Goal: Transaction & Acquisition: Purchase product/service

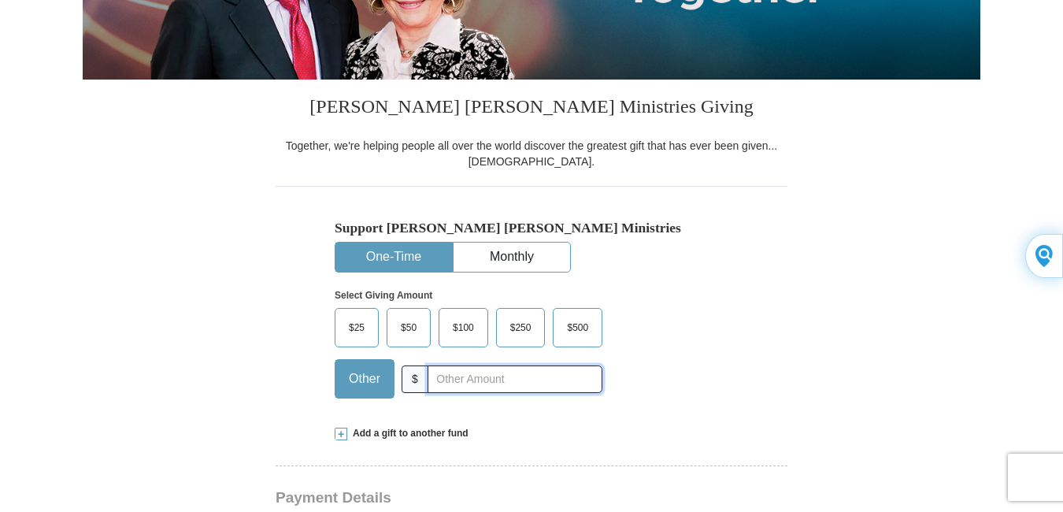
click at [442, 374] on input "text" at bounding box center [515, 379] width 175 height 28
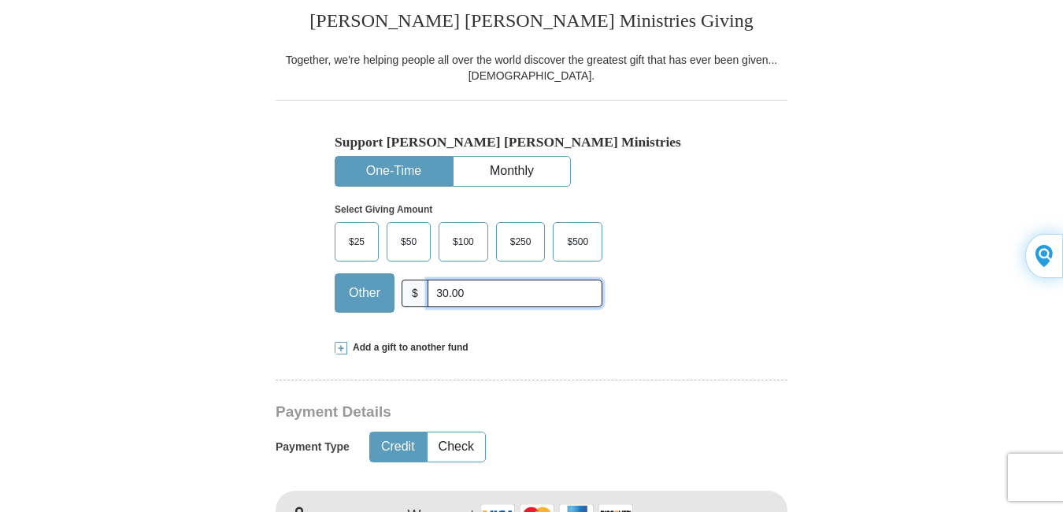
scroll to position [551, 0]
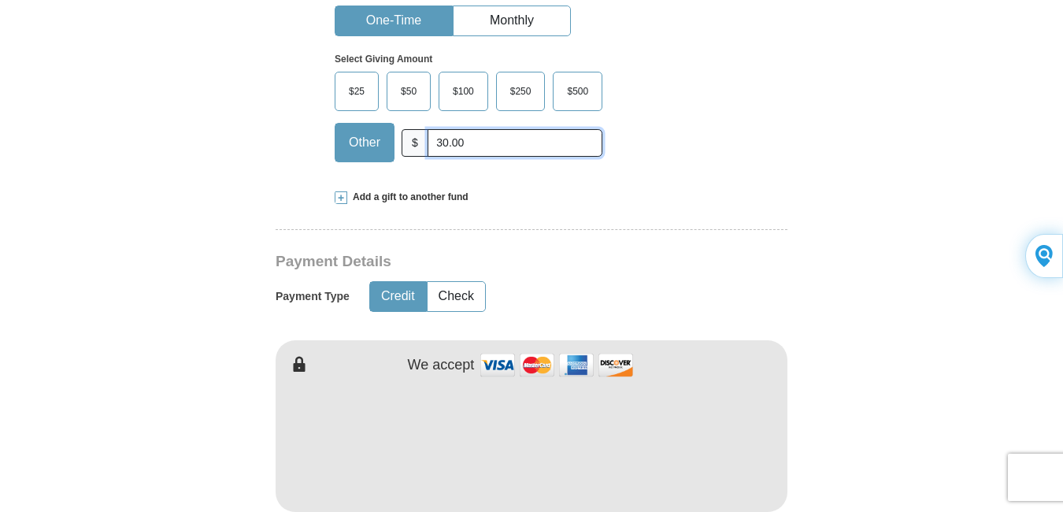
type input "30.00"
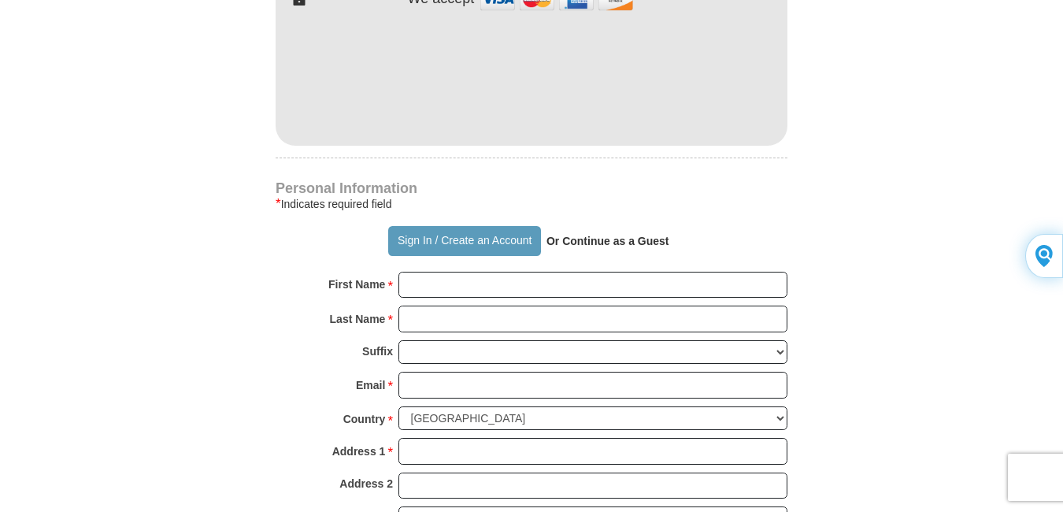
scroll to position [945, 0]
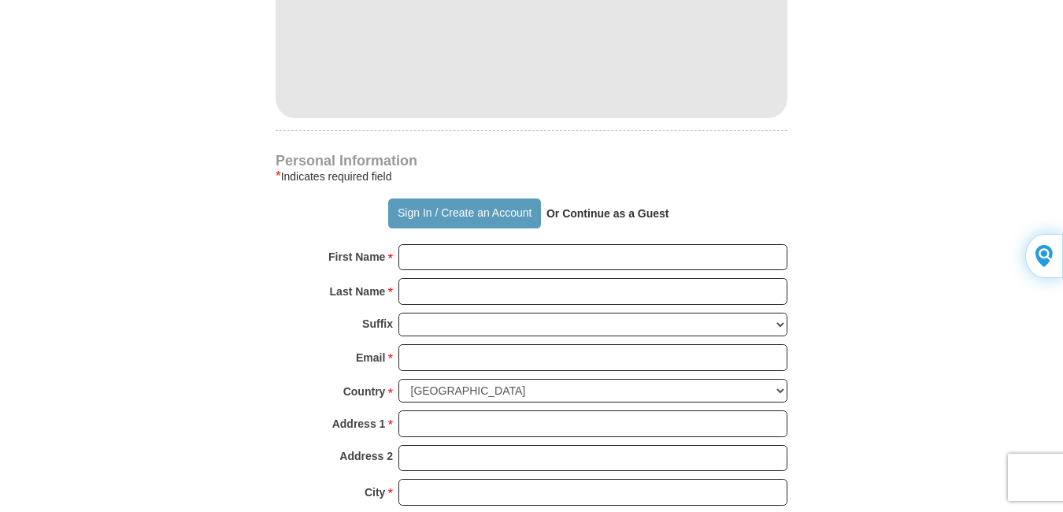
click at [577, 217] on strong "Or Continue as a Guest" at bounding box center [608, 213] width 123 height 13
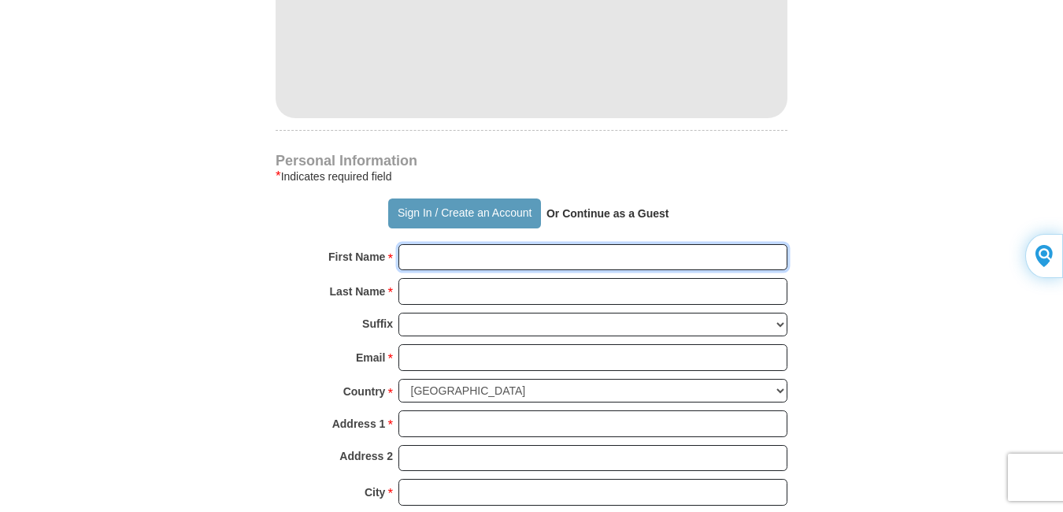
click at [441, 260] on input "First Name *" at bounding box center [593, 257] width 389 height 27
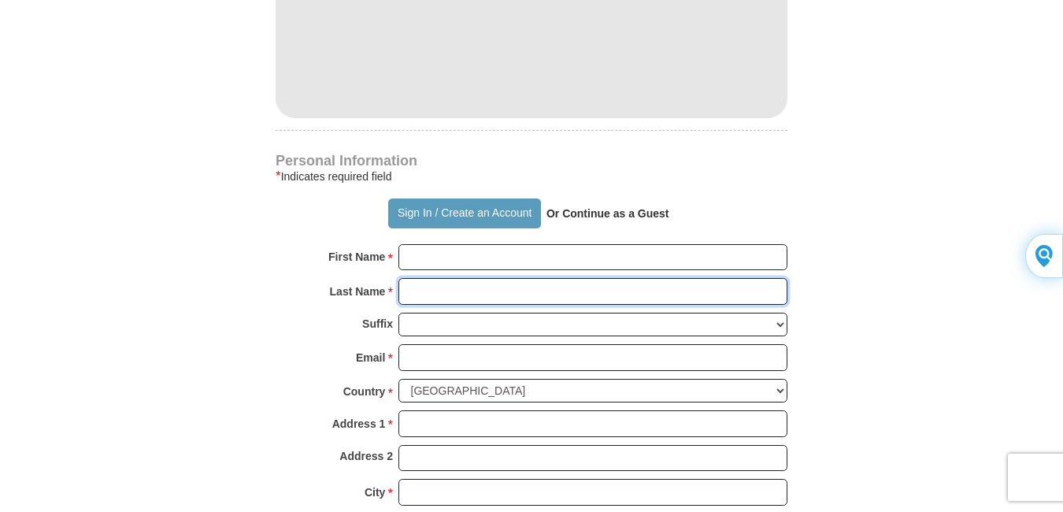
click at [407, 299] on input "Last Name *" at bounding box center [593, 291] width 389 height 27
click at [281, 349] on div "Email * Please enter Email The email address you have entered is not valid." at bounding box center [532, 361] width 512 height 35
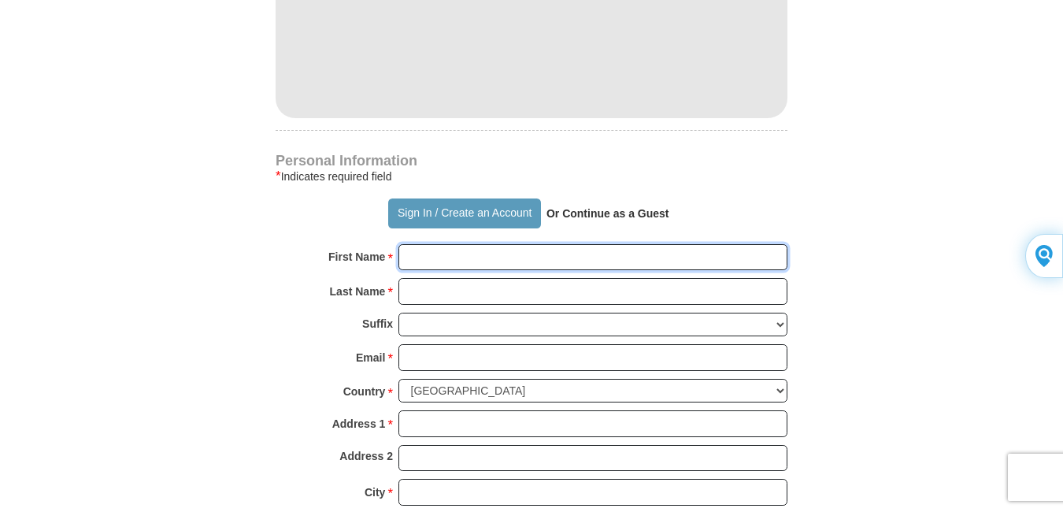
click at [422, 262] on input "First Name *" at bounding box center [593, 257] width 389 height 27
type input "[PERSON_NAME]"
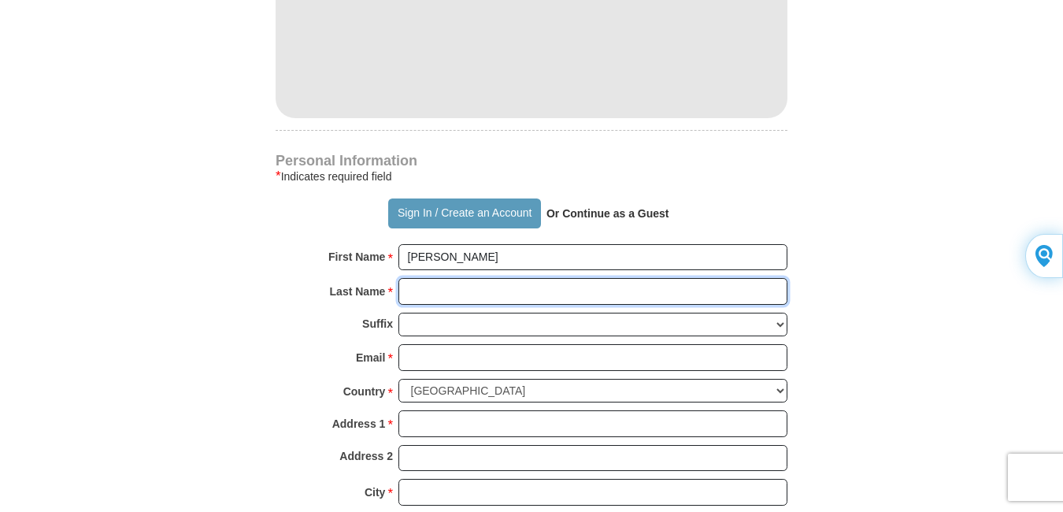
type input "[PERSON_NAME]"
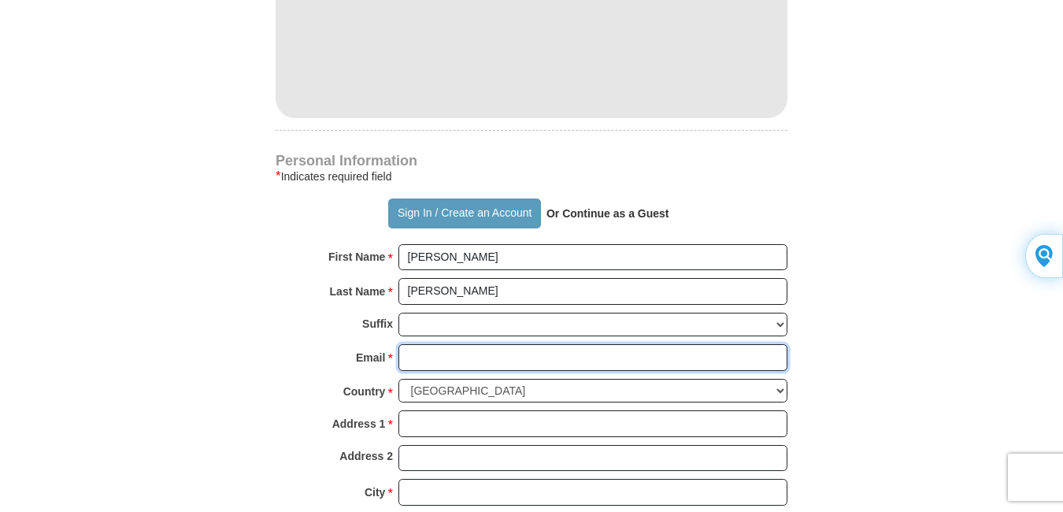
type input "[EMAIL_ADDRESS][DOMAIN_NAME]"
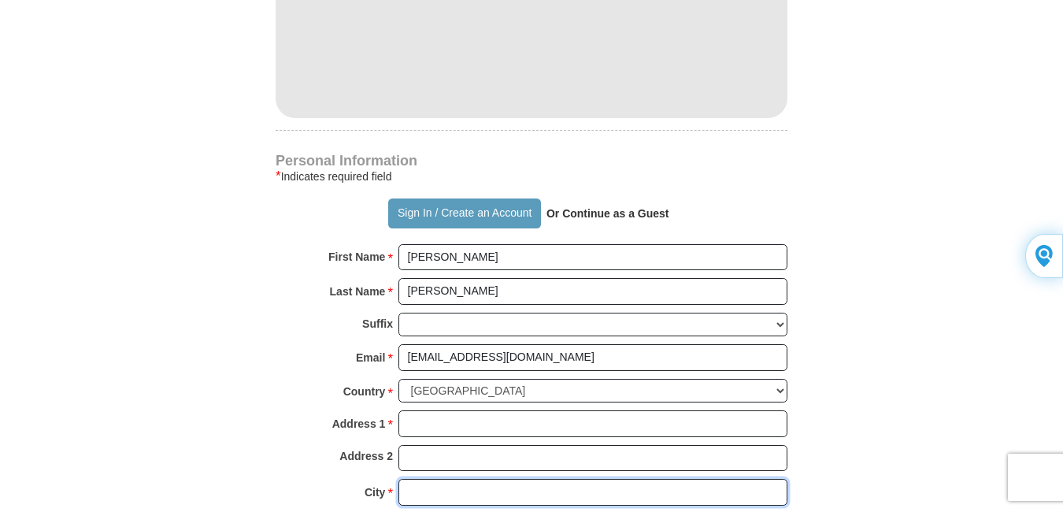
type input "[PERSON_NAME]"
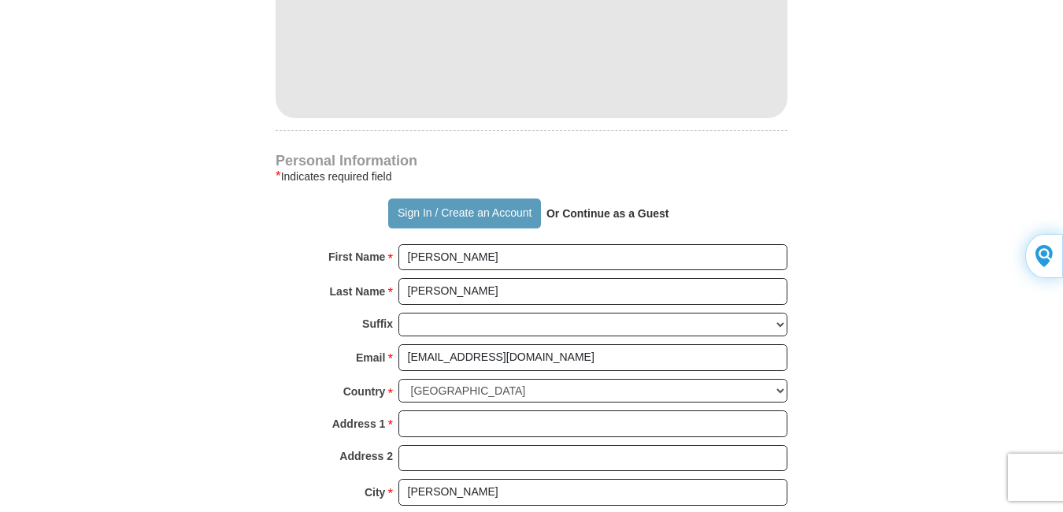
type input "81240"
type input "[PHONE_NUMBER]"
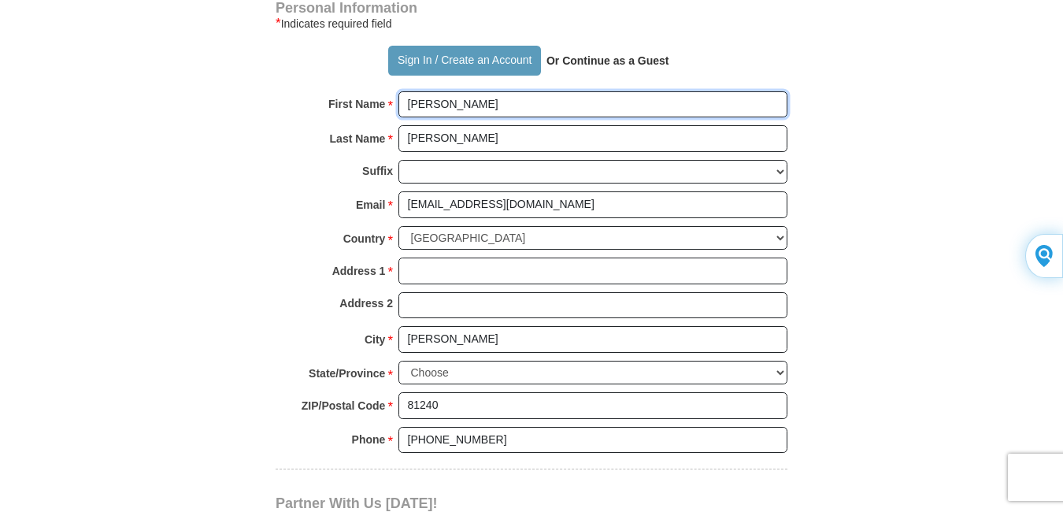
scroll to position [1103, 0]
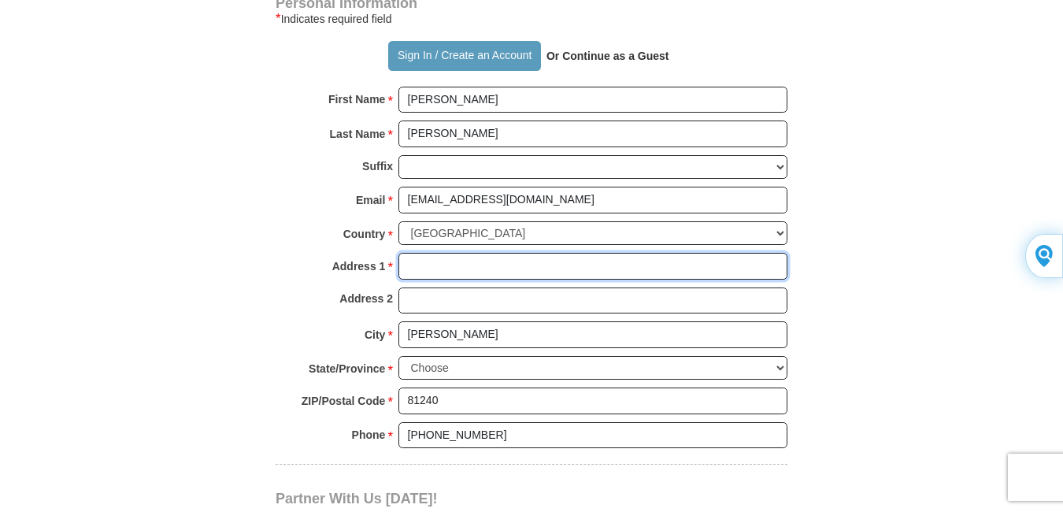
click at [416, 268] on input "Address 1 *" at bounding box center [593, 266] width 389 height 27
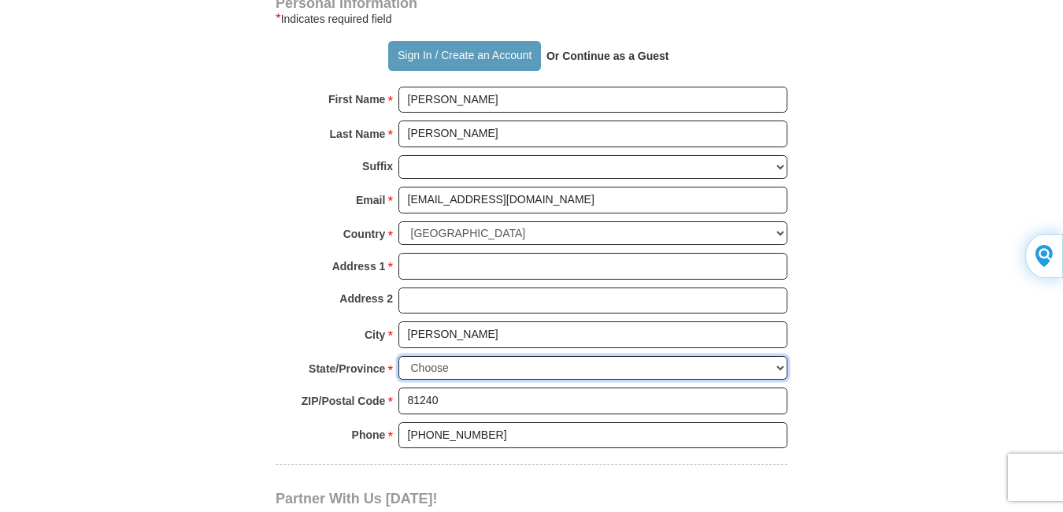
click at [428, 370] on select "Choose [US_STATE] [US_STATE] [US_STATE] [US_STATE] [US_STATE] Armed Forces Amer…" at bounding box center [593, 368] width 389 height 24
click at [781, 363] on select "Choose [US_STATE] [US_STATE] [US_STATE] [US_STATE] [US_STATE] Armed Forces Amer…" at bounding box center [593, 368] width 389 height 24
select select "CO"
click at [399, 356] on select "Choose [US_STATE] [US_STATE] [US_STATE] [US_STATE] [US_STATE] Armed Forces Amer…" at bounding box center [593, 368] width 389 height 24
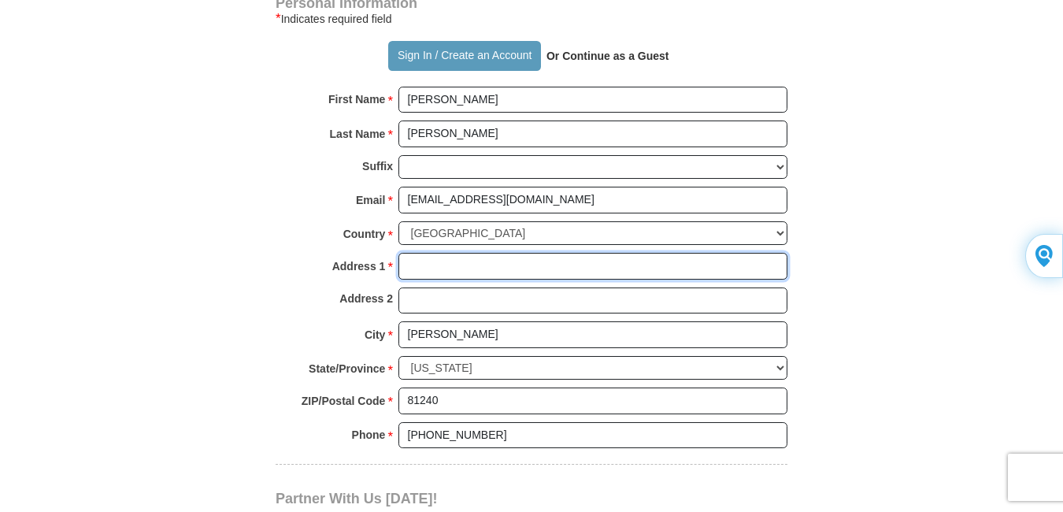
click at [432, 258] on input "Address 1 *" at bounding box center [593, 266] width 389 height 27
type input "[STREET_ADDRESS]"
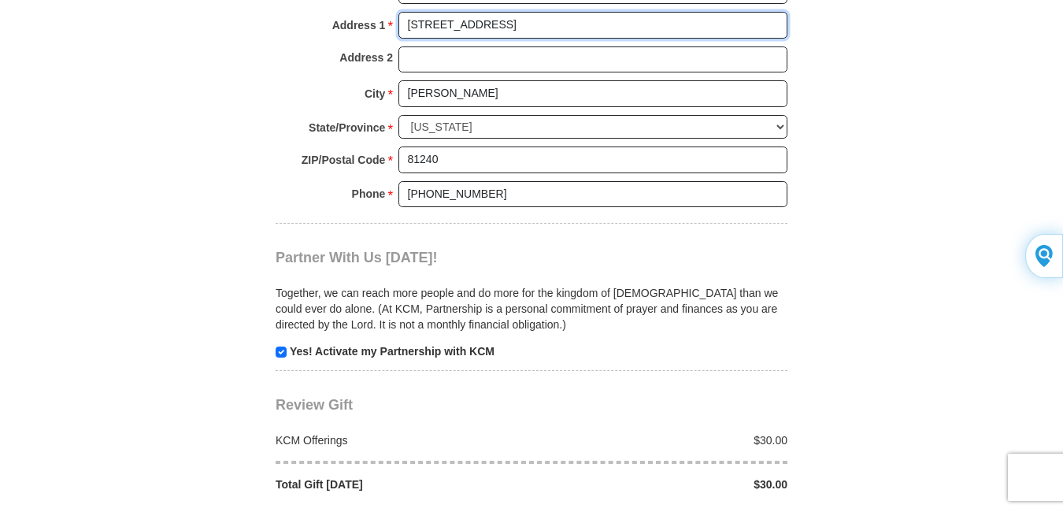
scroll to position [1418, 0]
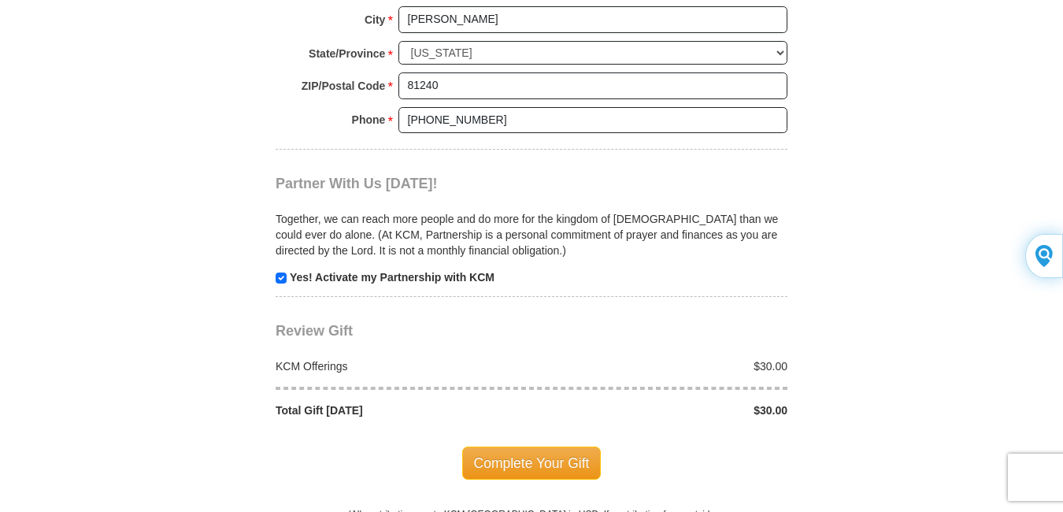
click at [549, 454] on span "Complete Your Gift" at bounding box center [531, 463] width 139 height 33
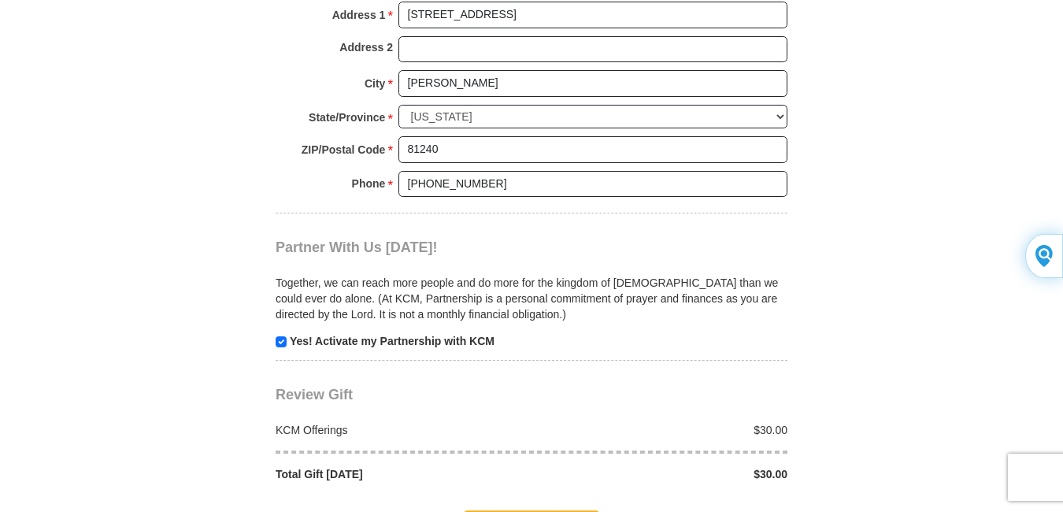
scroll to position [1577, 0]
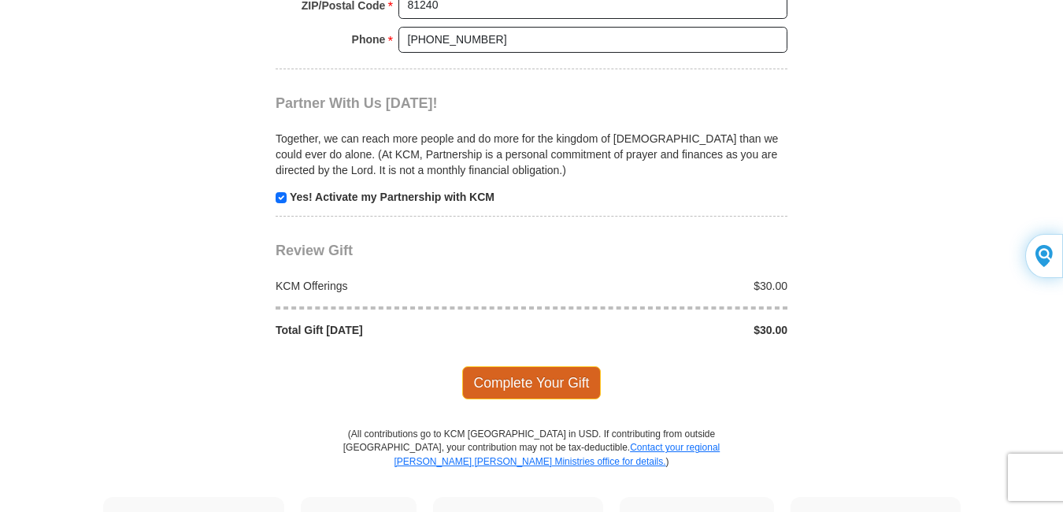
click at [512, 373] on span "Complete Your Gift" at bounding box center [531, 382] width 139 height 33
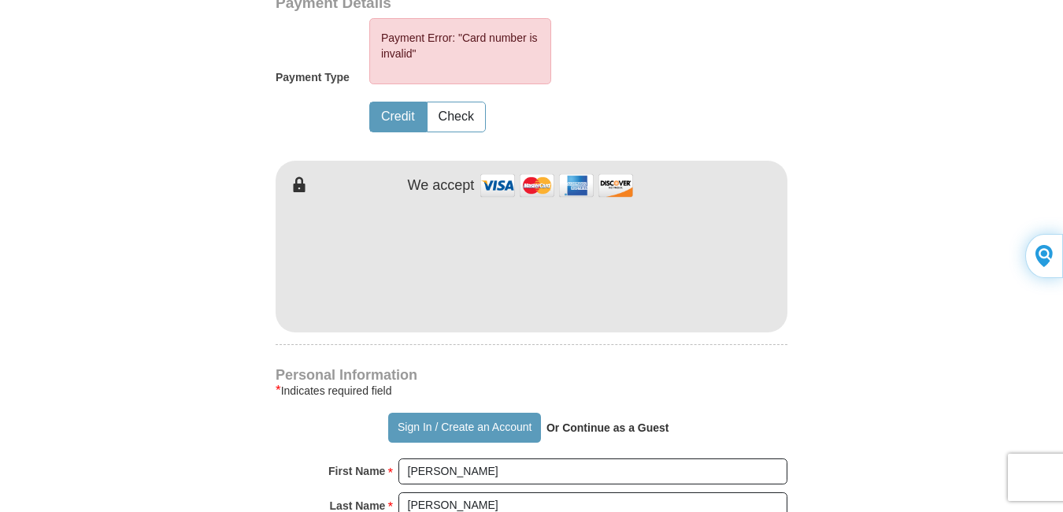
scroll to position [789, 0]
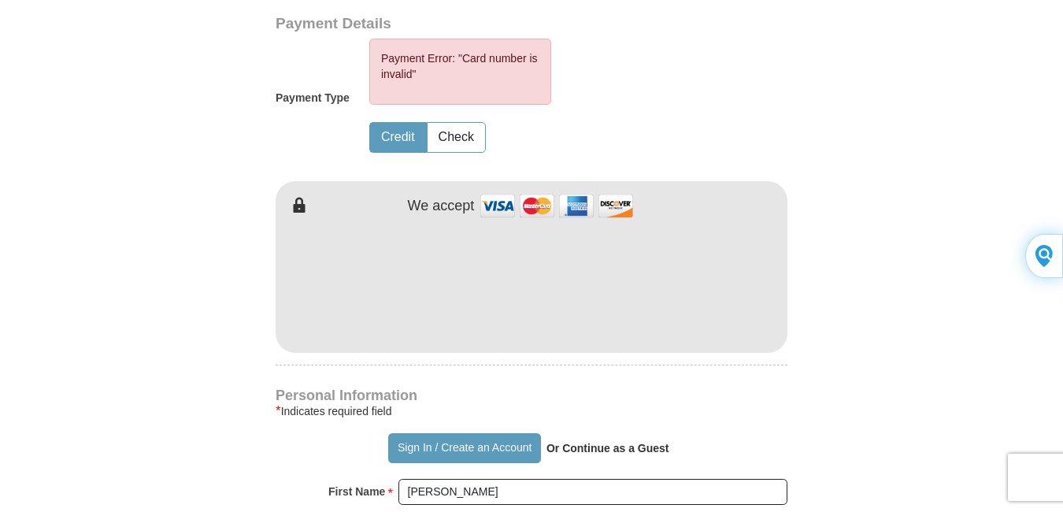
click at [585, 447] on strong "Or Continue as a Guest" at bounding box center [608, 448] width 123 height 13
